Goal: Task Accomplishment & Management: Use online tool/utility

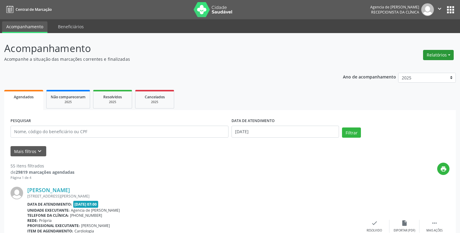
click at [449, 58] on button "Relatórios" at bounding box center [438, 55] width 31 height 10
click at [406, 66] on link "Agendamentos" at bounding box center [421, 68] width 65 height 8
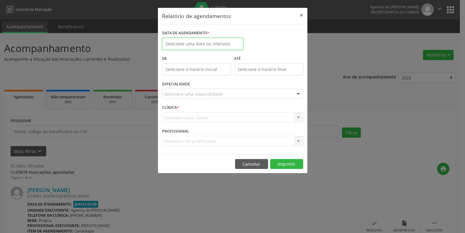
click at [232, 43] on input "text" at bounding box center [202, 44] width 81 height 12
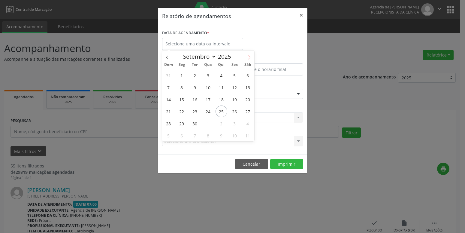
click at [250, 54] on span at bounding box center [249, 55] width 10 height 10
select select "9"
click at [208, 76] on span "1" at bounding box center [208, 75] width 12 height 12
type input "[DATE]"
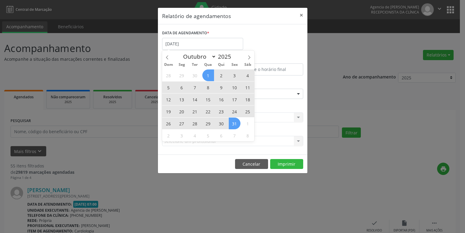
click at [235, 124] on span "31" at bounding box center [235, 123] width 12 height 12
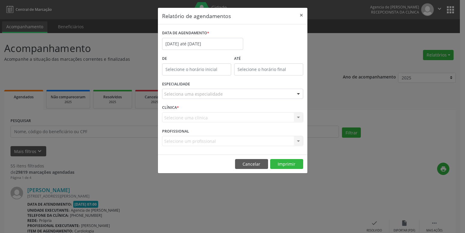
click at [228, 96] on div "Seleciona uma especialidade" at bounding box center [232, 94] width 141 height 10
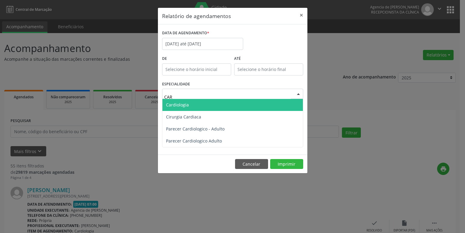
type input "CARD"
click at [218, 101] on span "Cardiologia" at bounding box center [232, 105] width 141 height 12
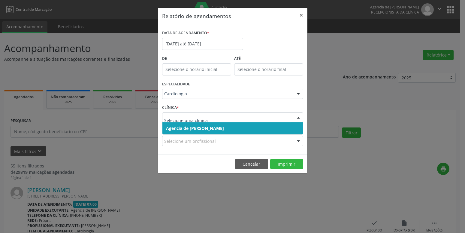
click at [298, 120] on div at bounding box center [298, 118] width 9 height 10
click at [286, 127] on span "Agencia de [PERSON_NAME]" at bounding box center [232, 128] width 141 height 12
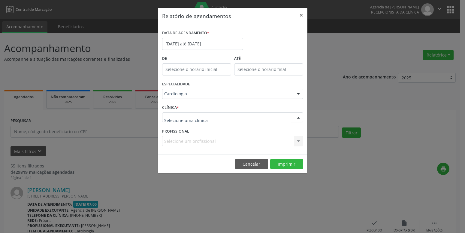
click at [291, 120] on div at bounding box center [232, 117] width 141 height 10
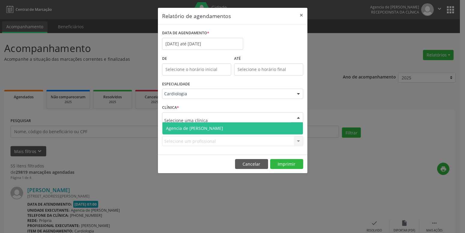
click at [295, 130] on span "Agencia de [PERSON_NAME]" at bounding box center [232, 128] width 141 height 12
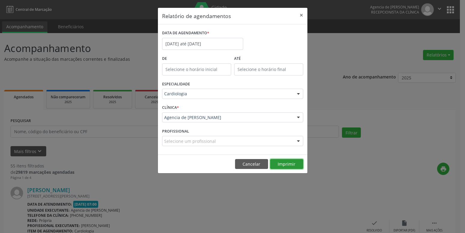
click at [289, 168] on button "Imprimir" at bounding box center [286, 164] width 33 height 10
